Goal: Task Accomplishment & Management: Use online tool/utility

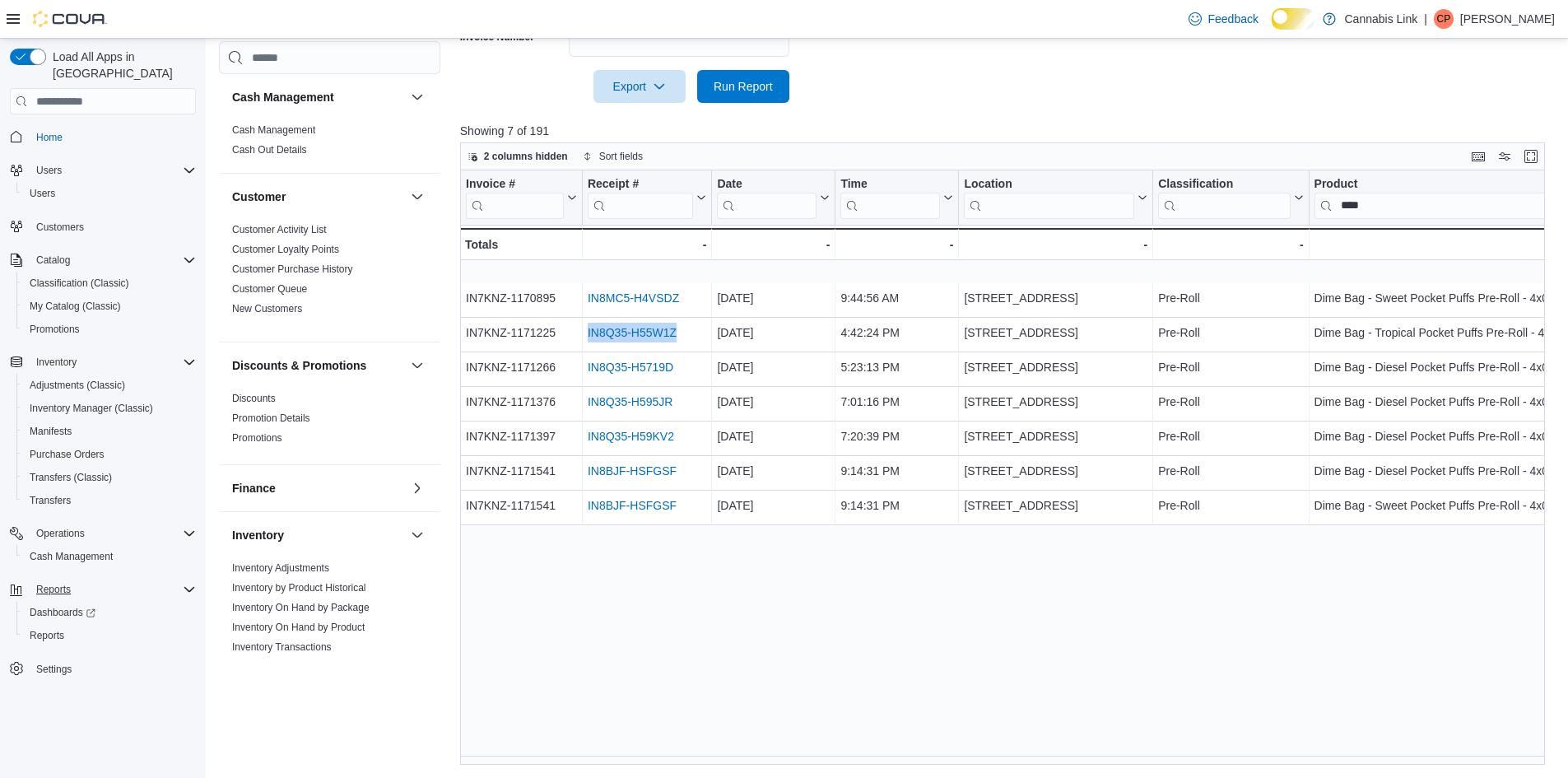
scroll to position [1035, 0]
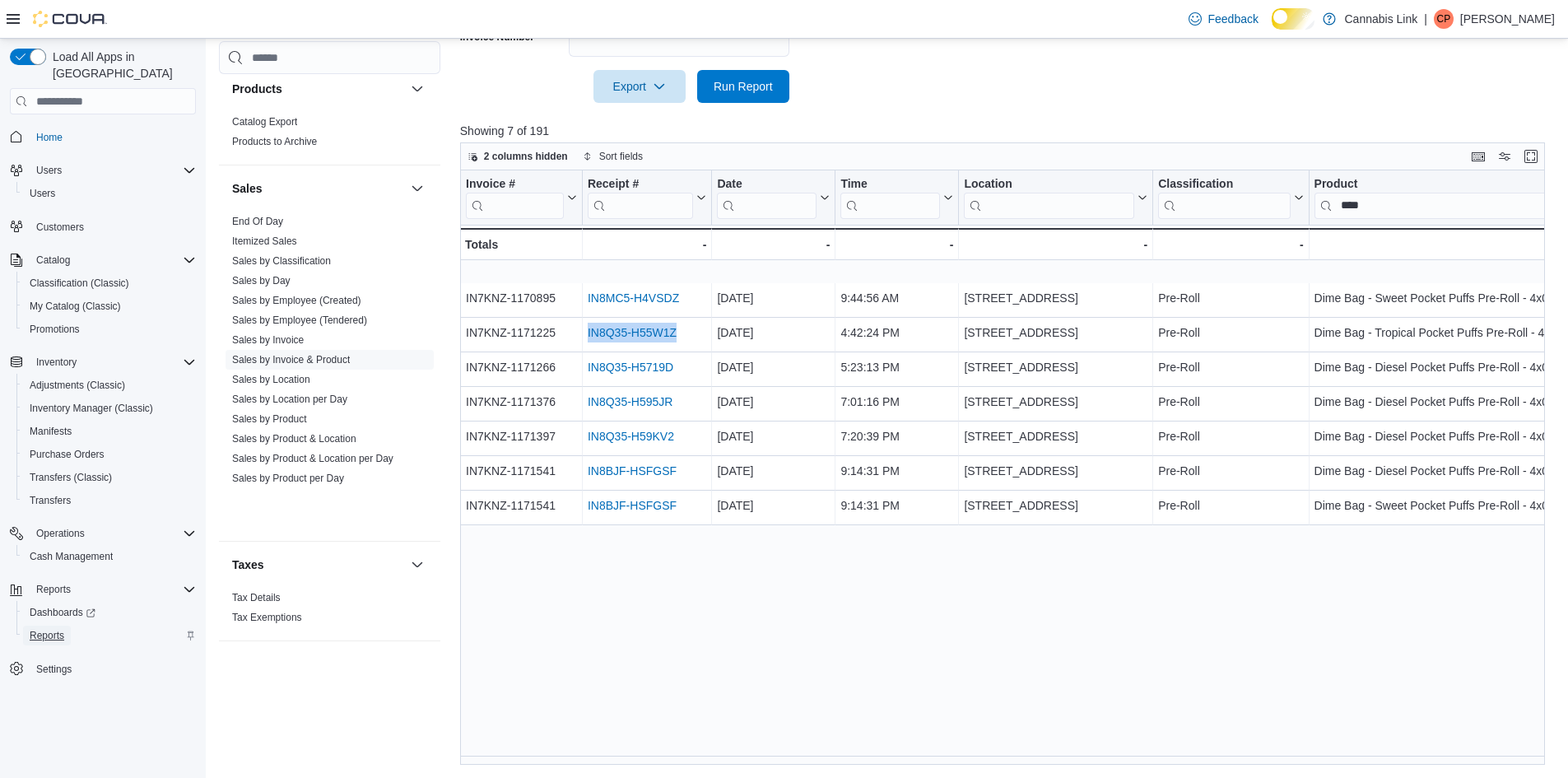
click at [61, 629] on span "Reports" at bounding box center [47, 636] width 34 height 13
click at [48, 629] on span "Reports" at bounding box center [47, 636] width 34 height 13
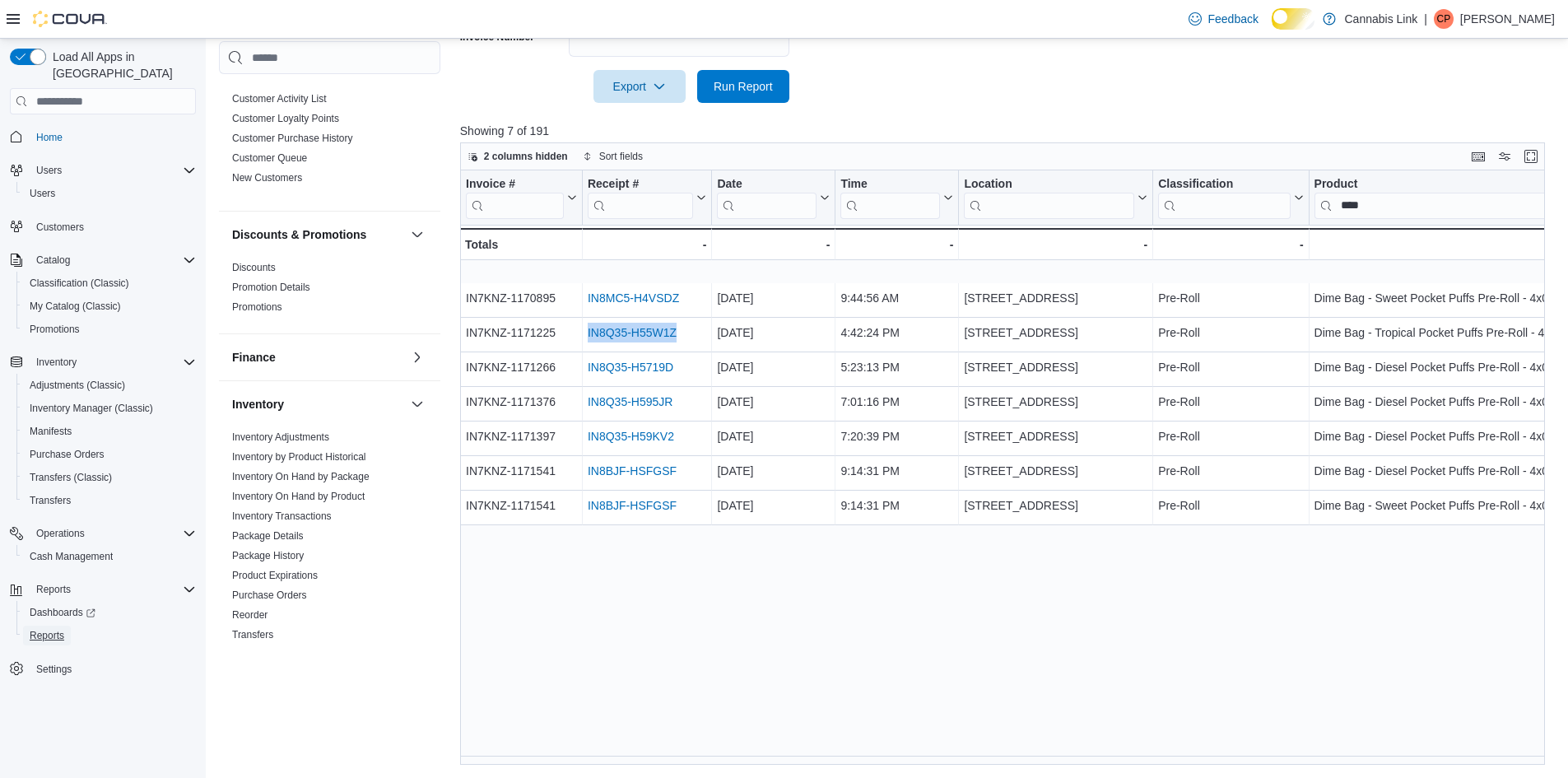
scroll to position [130, 0]
click at [333, 503] on link "Inventory On Hand by Product" at bounding box center [298, 497] width 133 height 11
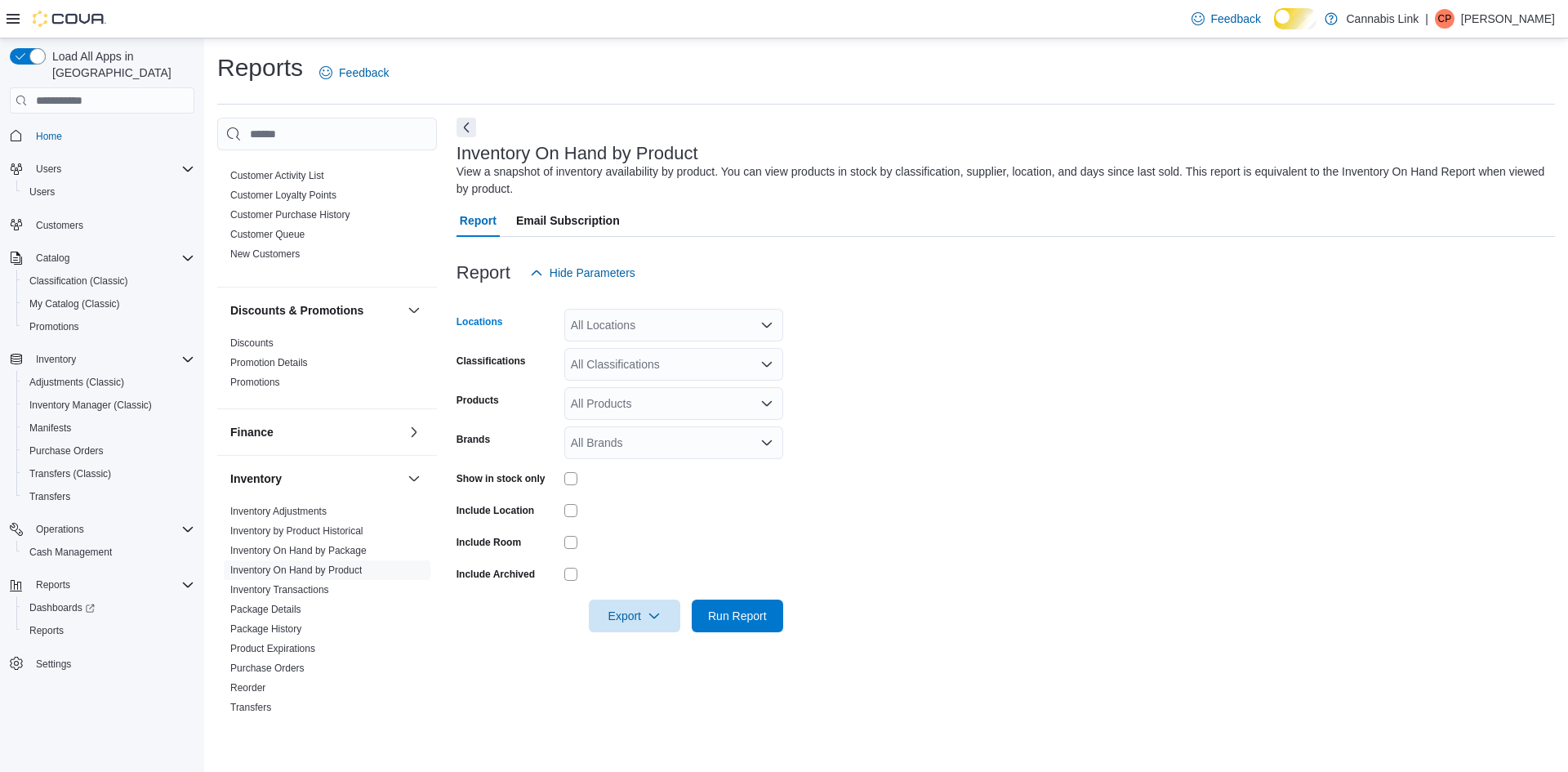
click at [622, 333] on div "All Locations" at bounding box center [673, 325] width 219 height 32
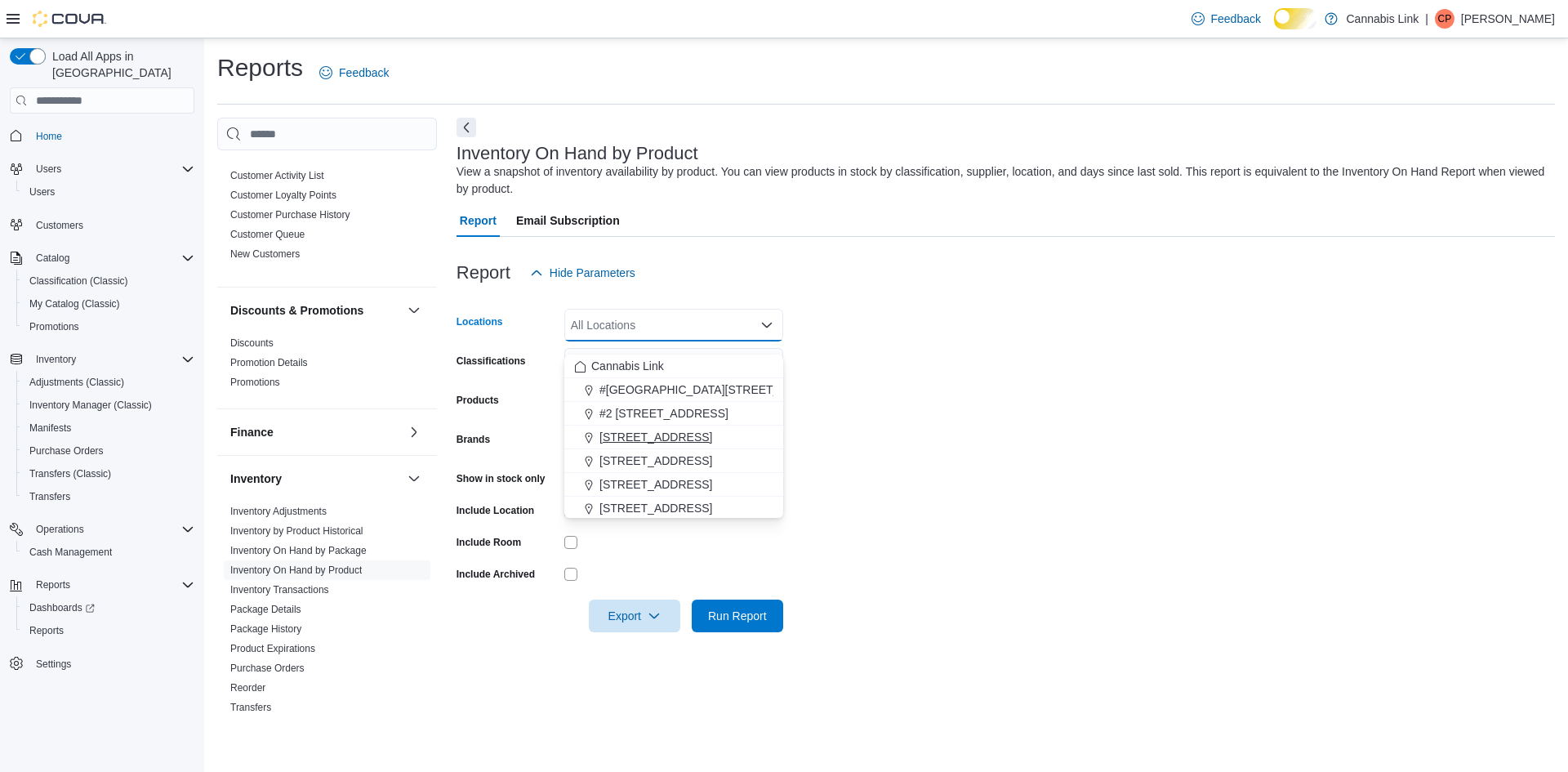
click at [651, 439] on span "[STREET_ADDRESS]" at bounding box center [655, 436] width 113 height 16
click at [965, 358] on form "Locations [STREET_ADDRESS] Selected. [STREET_ADDRESS]. Press Backspace to delet…" at bounding box center [1005, 461] width 1098 height 343
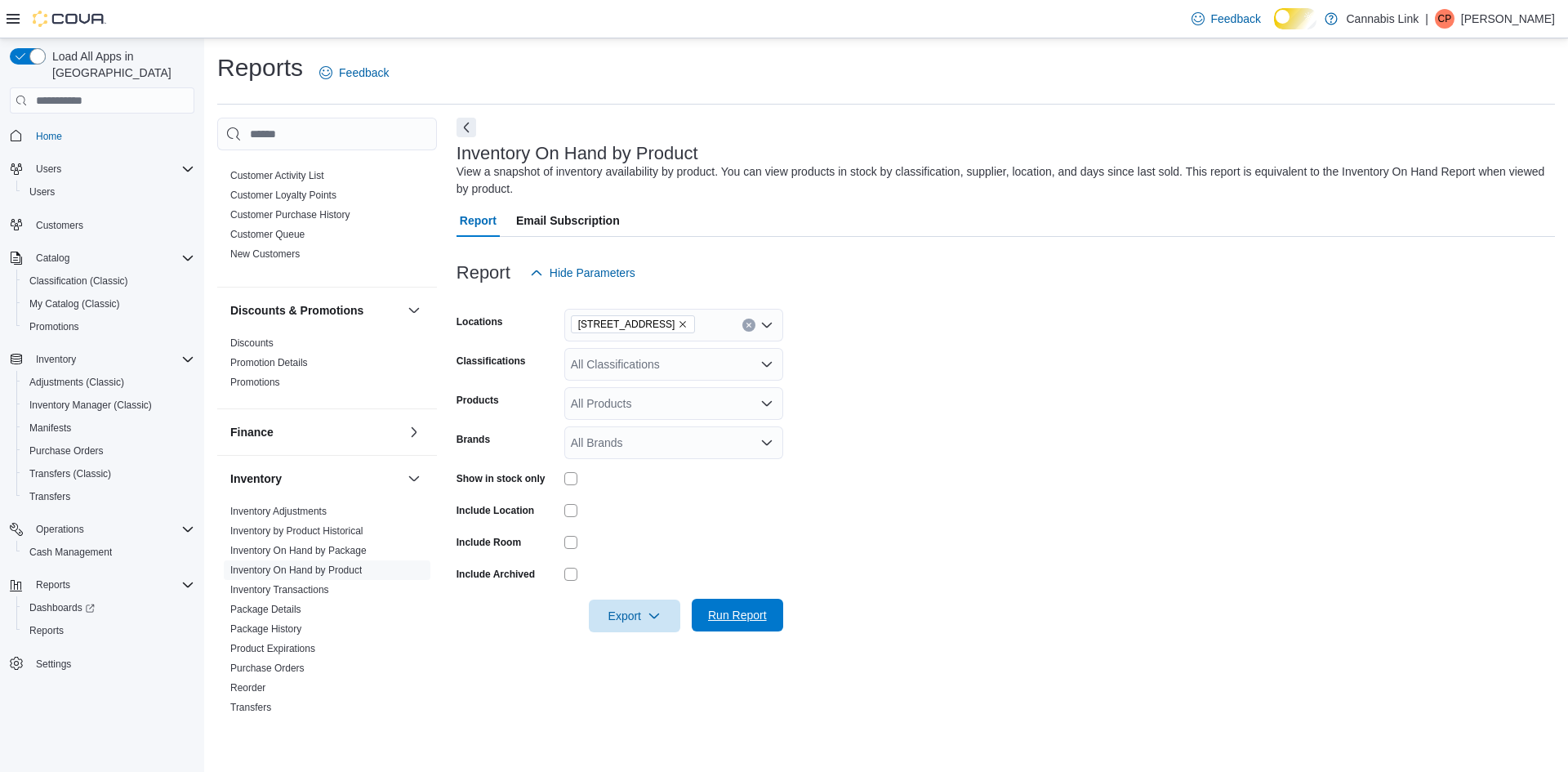
click at [720, 623] on span "Run Report" at bounding box center [738, 615] width 59 height 16
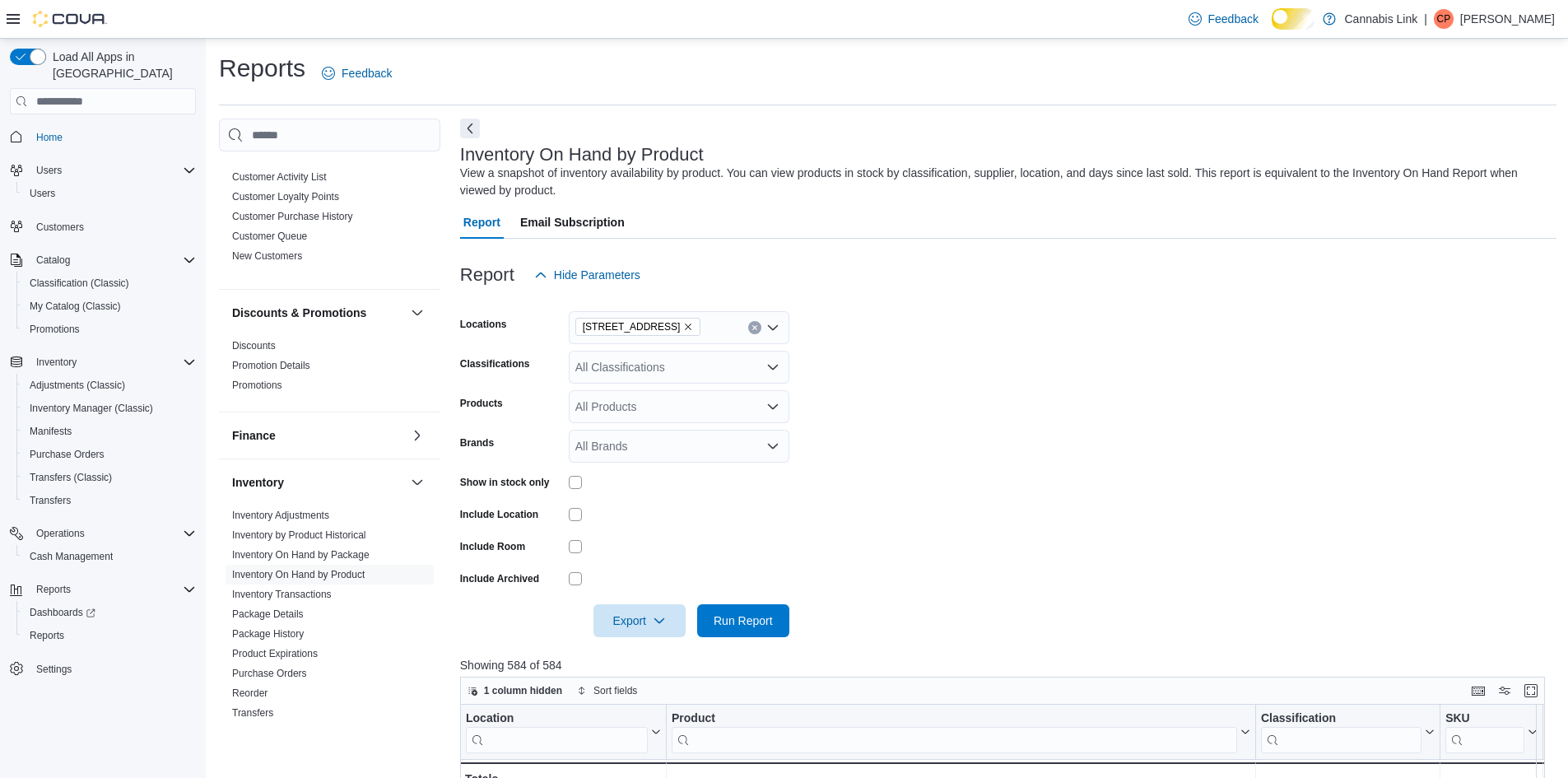
scroll to position [302, 0]
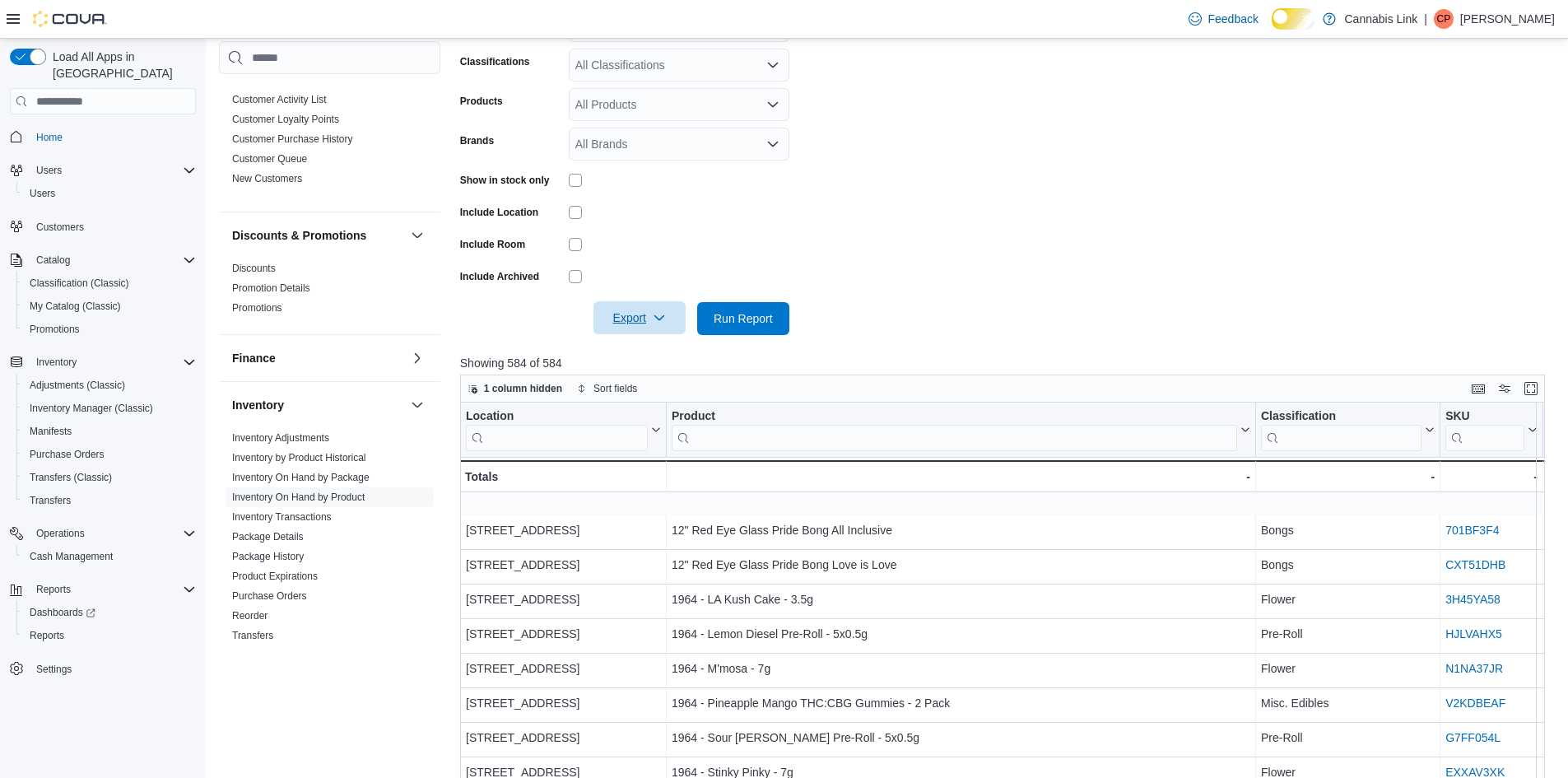
click at [631, 335] on span "Export" at bounding box center [639, 317] width 73 height 32
click at [631, 365] on button "Export to Excel" at bounding box center [631, 376] width 94 height 32
